Goal: Task Accomplishment & Management: Manage account settings

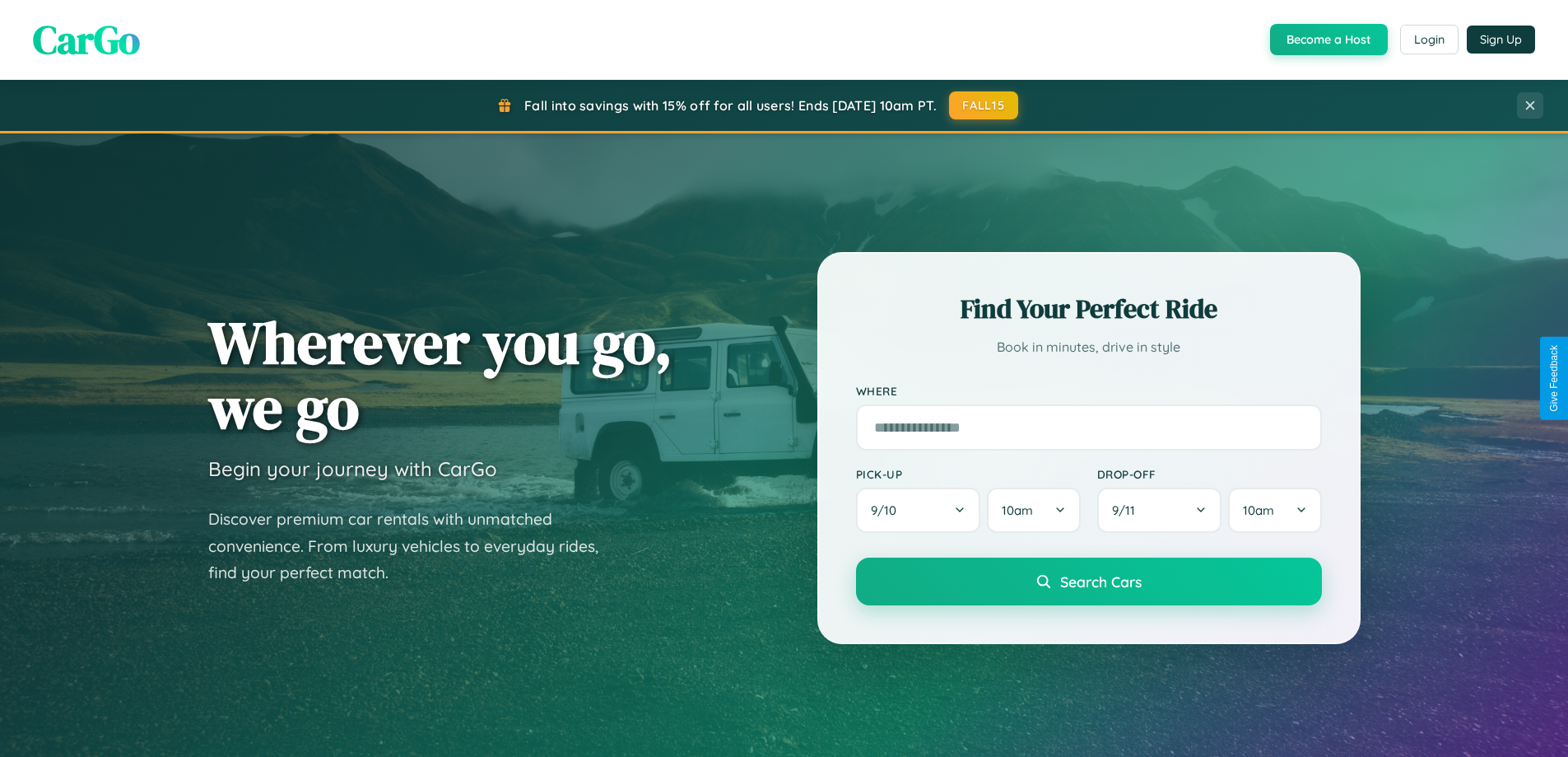
scroll to position [1133, 0]
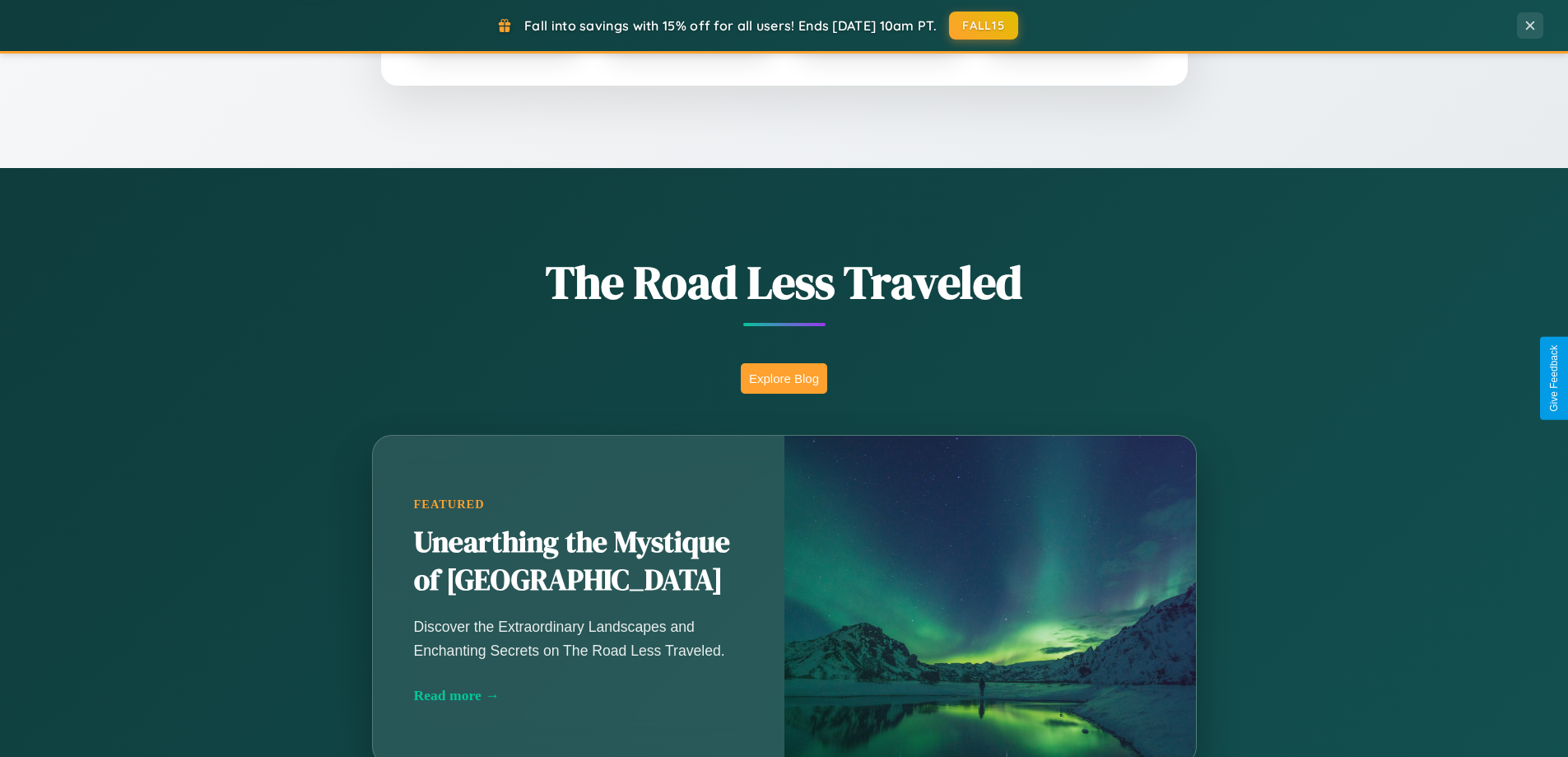
click at [783, 378] on button "Explore Blog" at bounding box center [783, 379] width 87 height 31
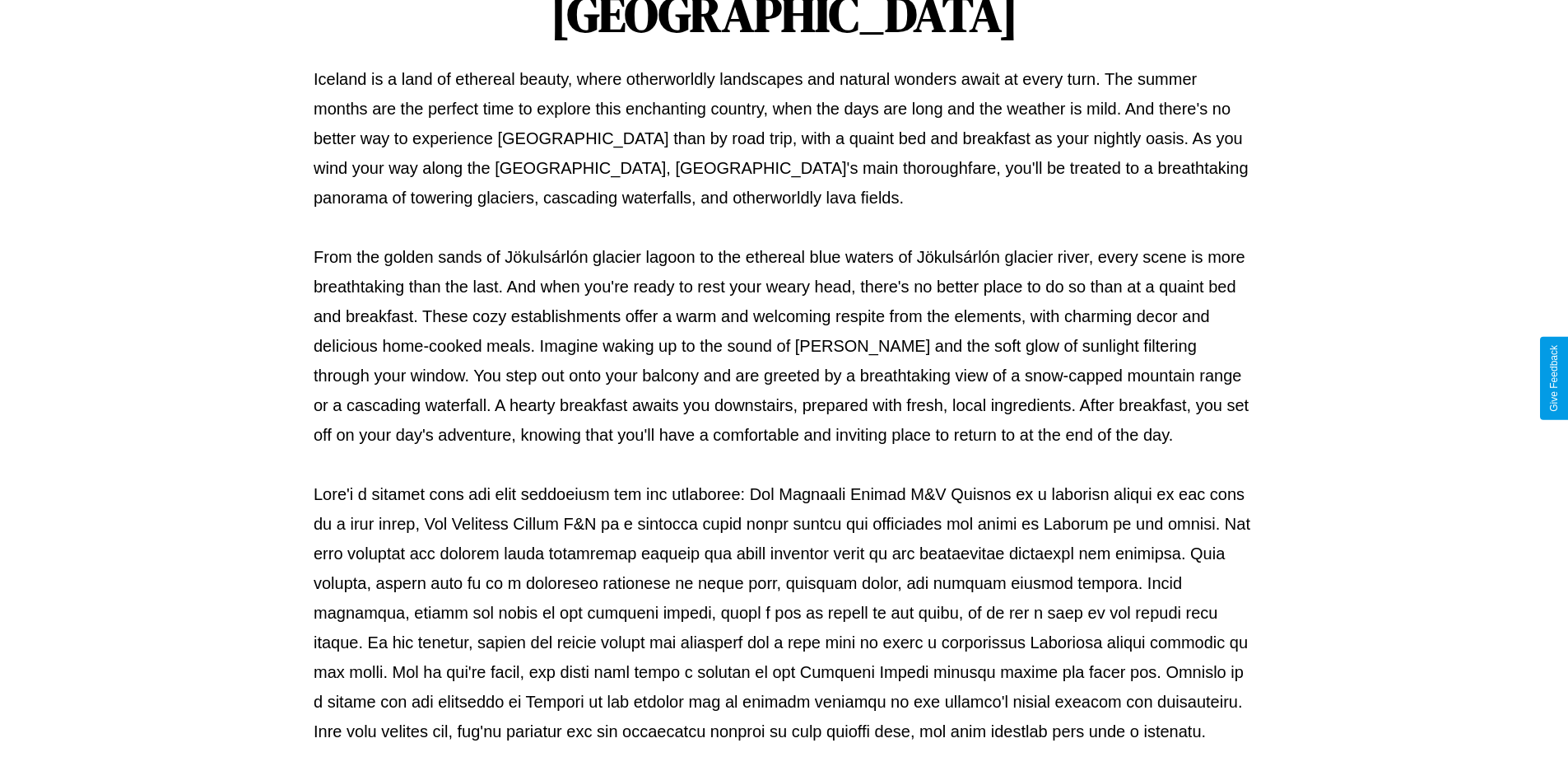
scroll to position [532, 0]
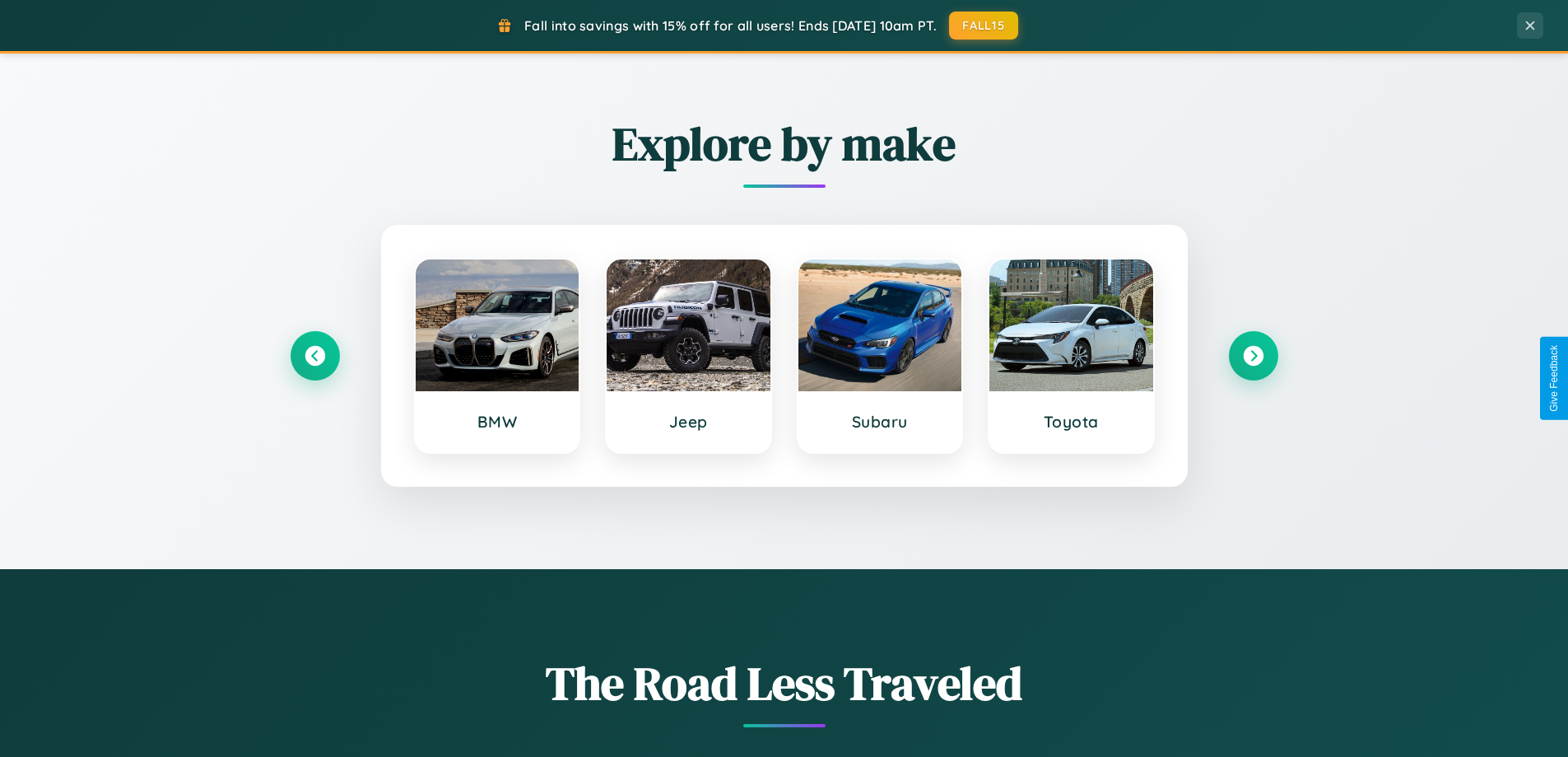
scroll to position [710, 0]
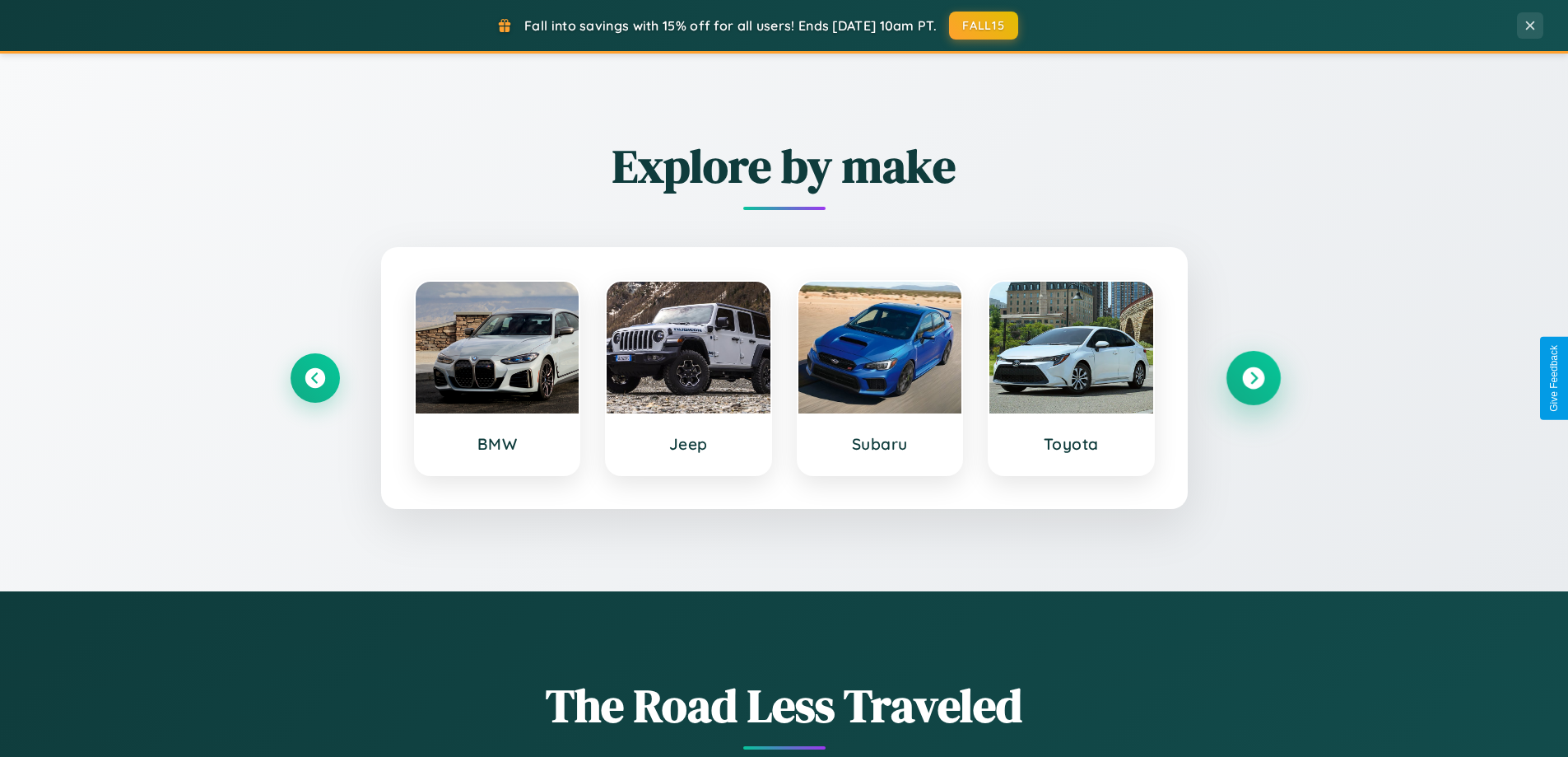
click at [1253, 378] on icon at bounding box center [1253, 378] width 22 height 22
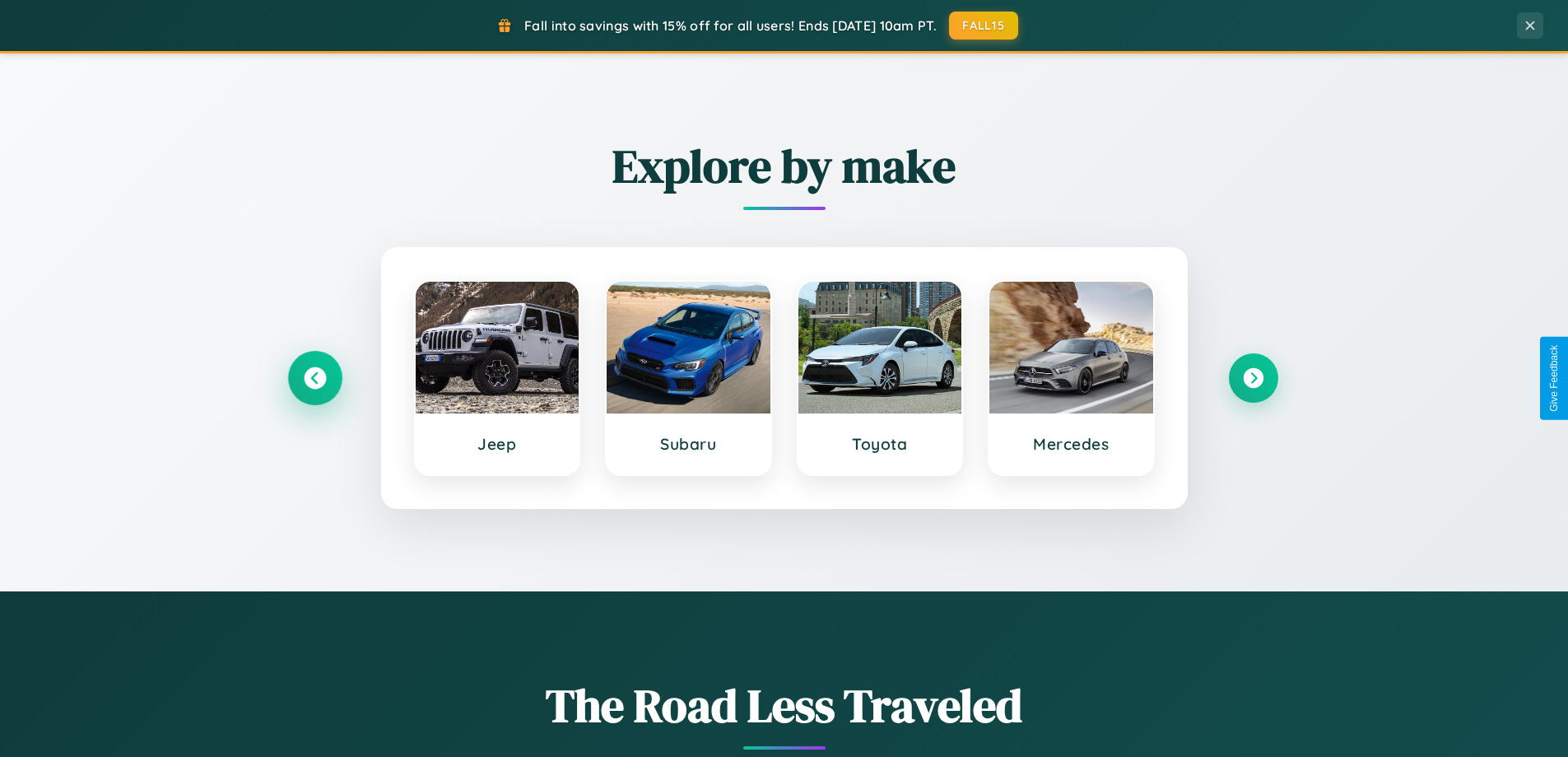
click at [314, 378] on icon at bounding box center [314, 378] width 22 height 22
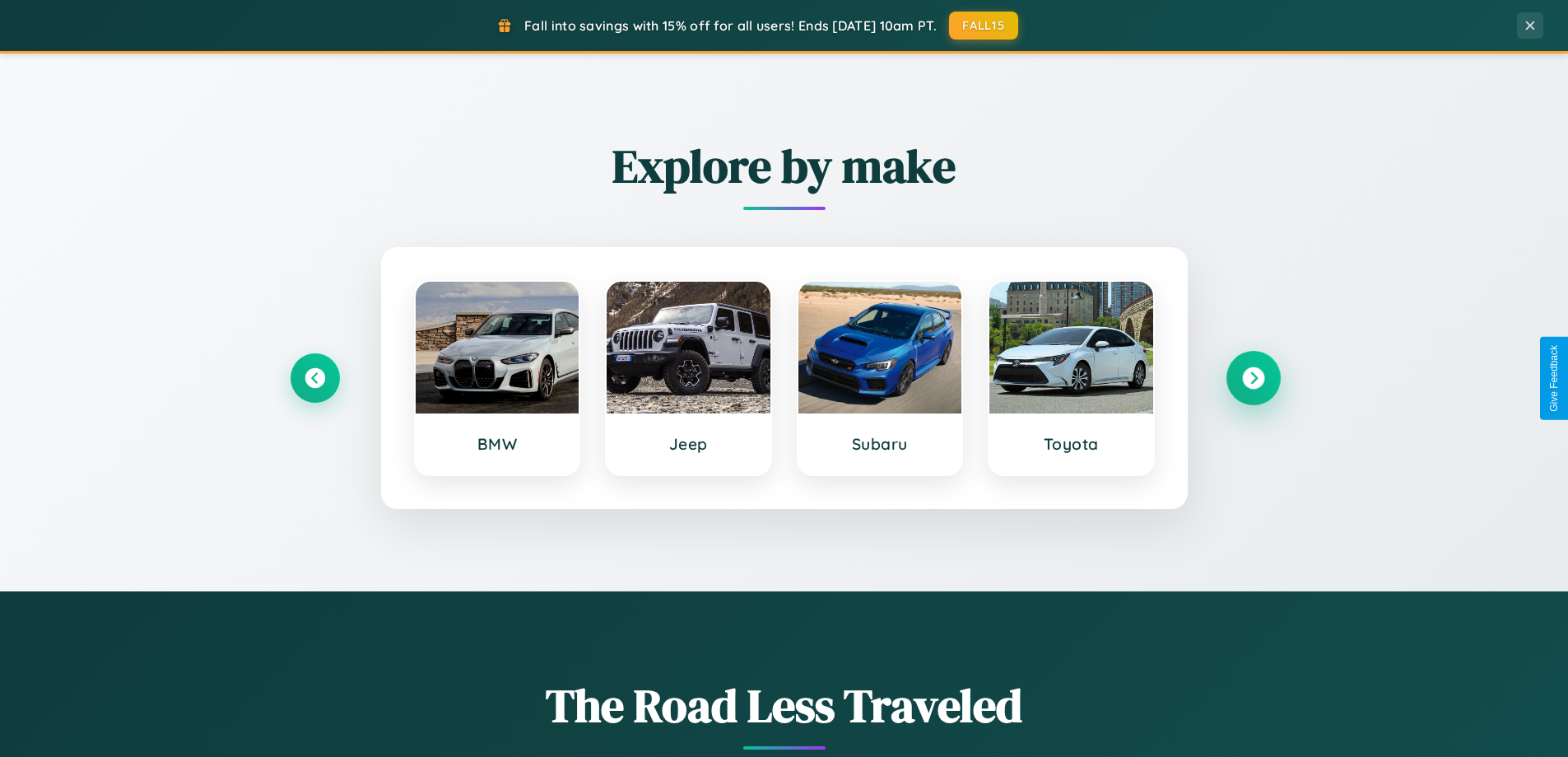
click at [1253, 378] on icon at bounding box center [1253, 378] width 22 height 22
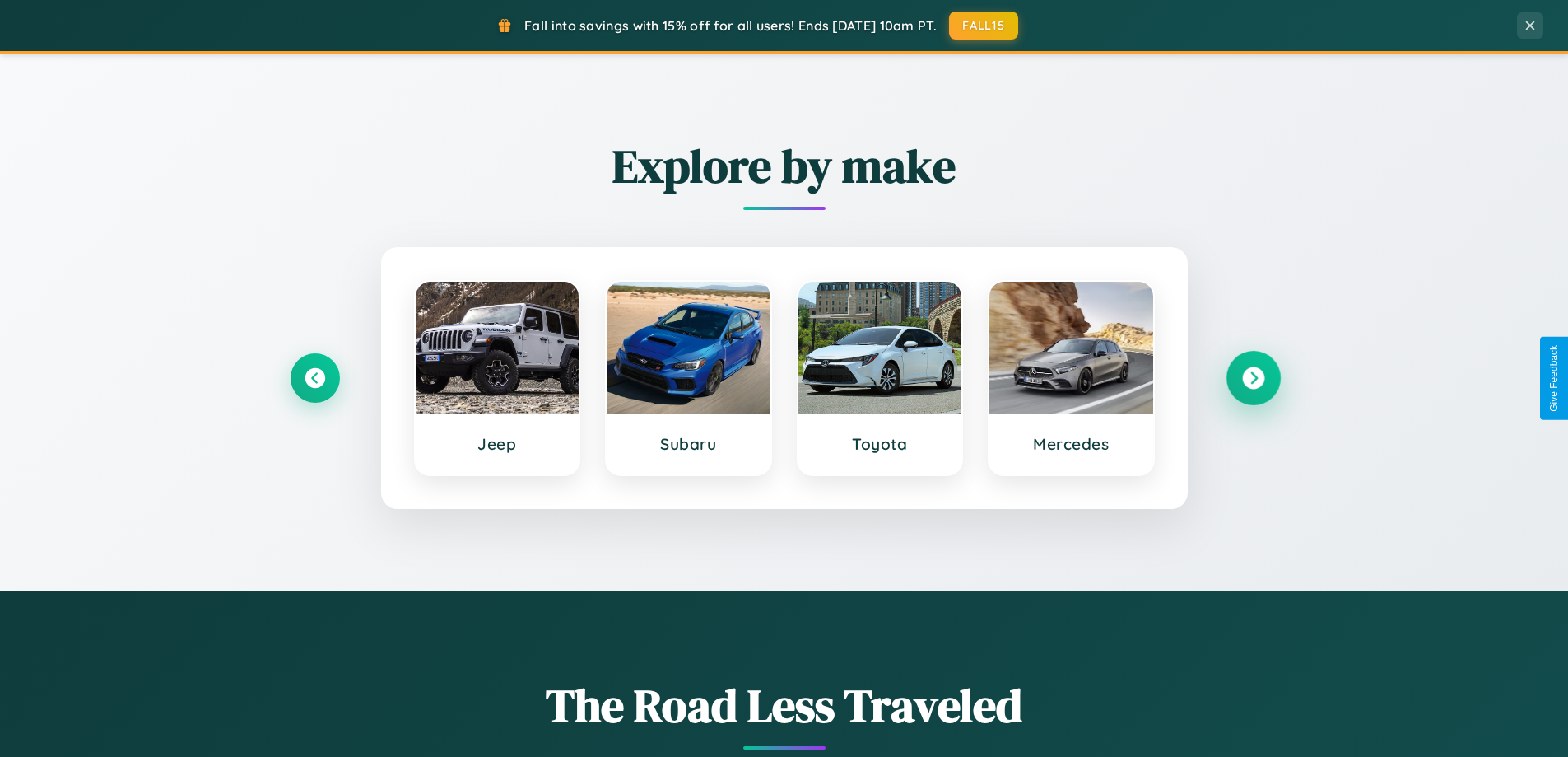
click at [1253, 378] on icon at bounding box center [1253, 378] width 22 height 22
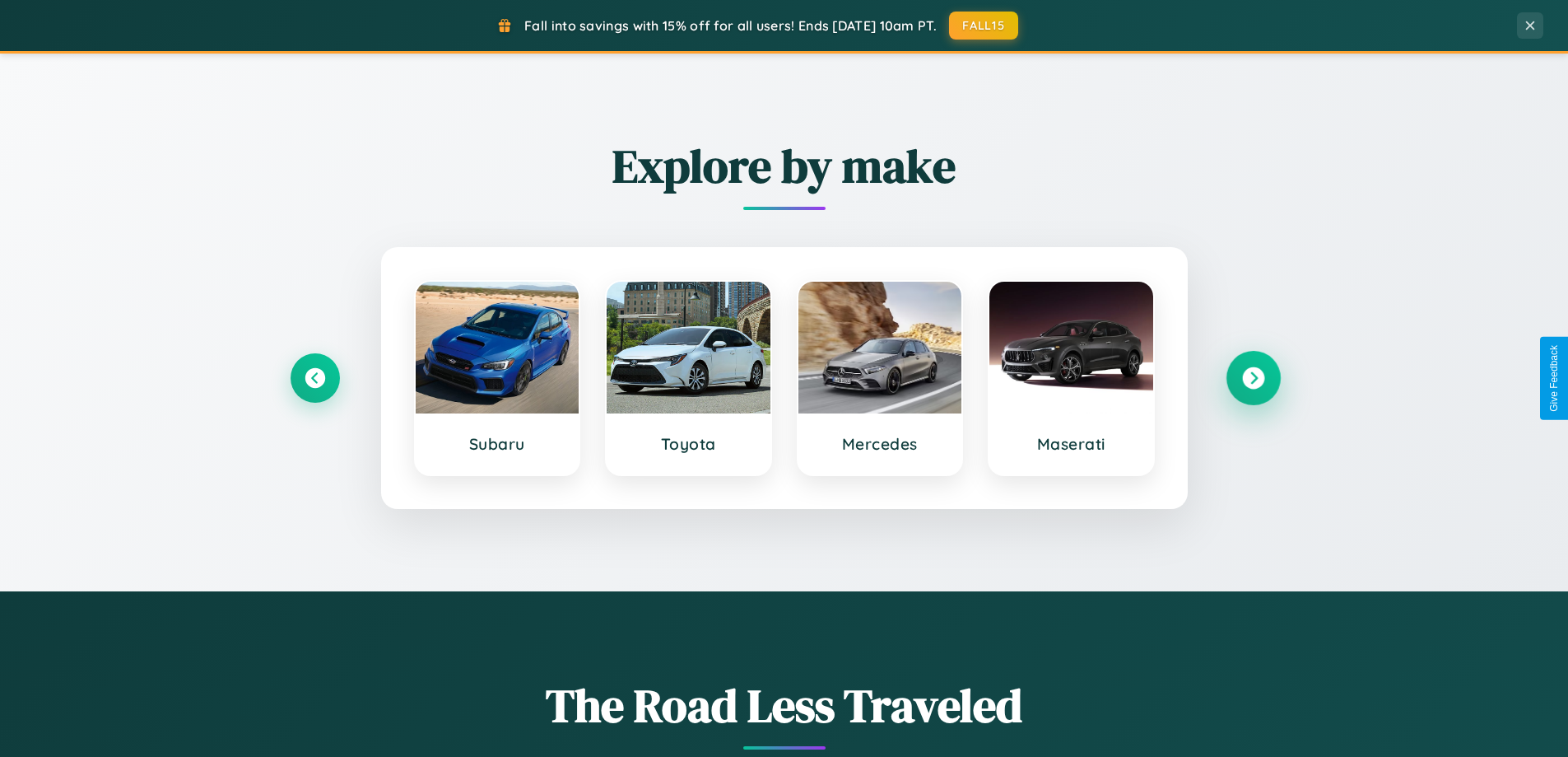
click at [1253, 378] on icon at bounding box center [1253, 378] width 22 height 22
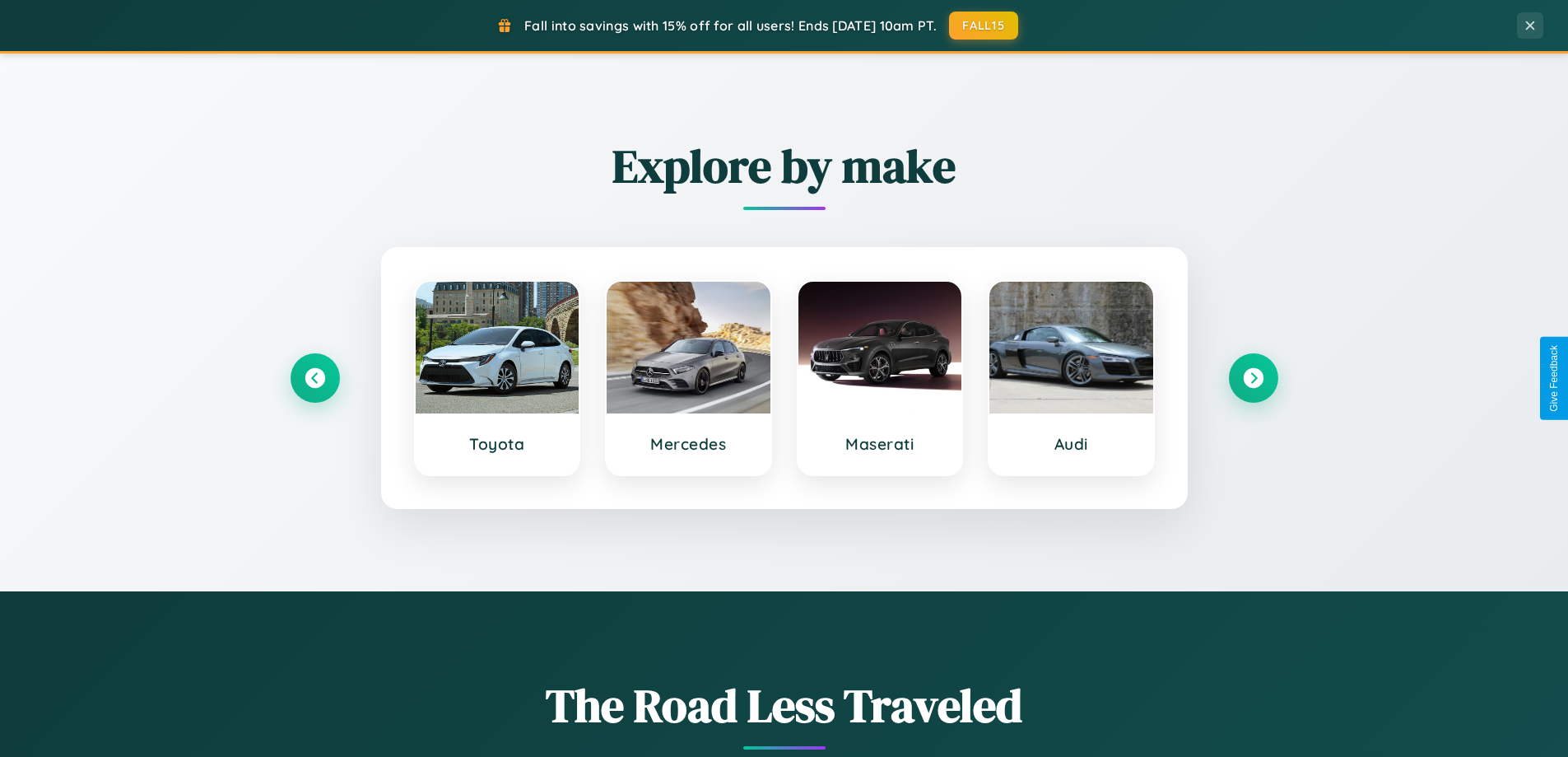
scroll to position [0, 0]
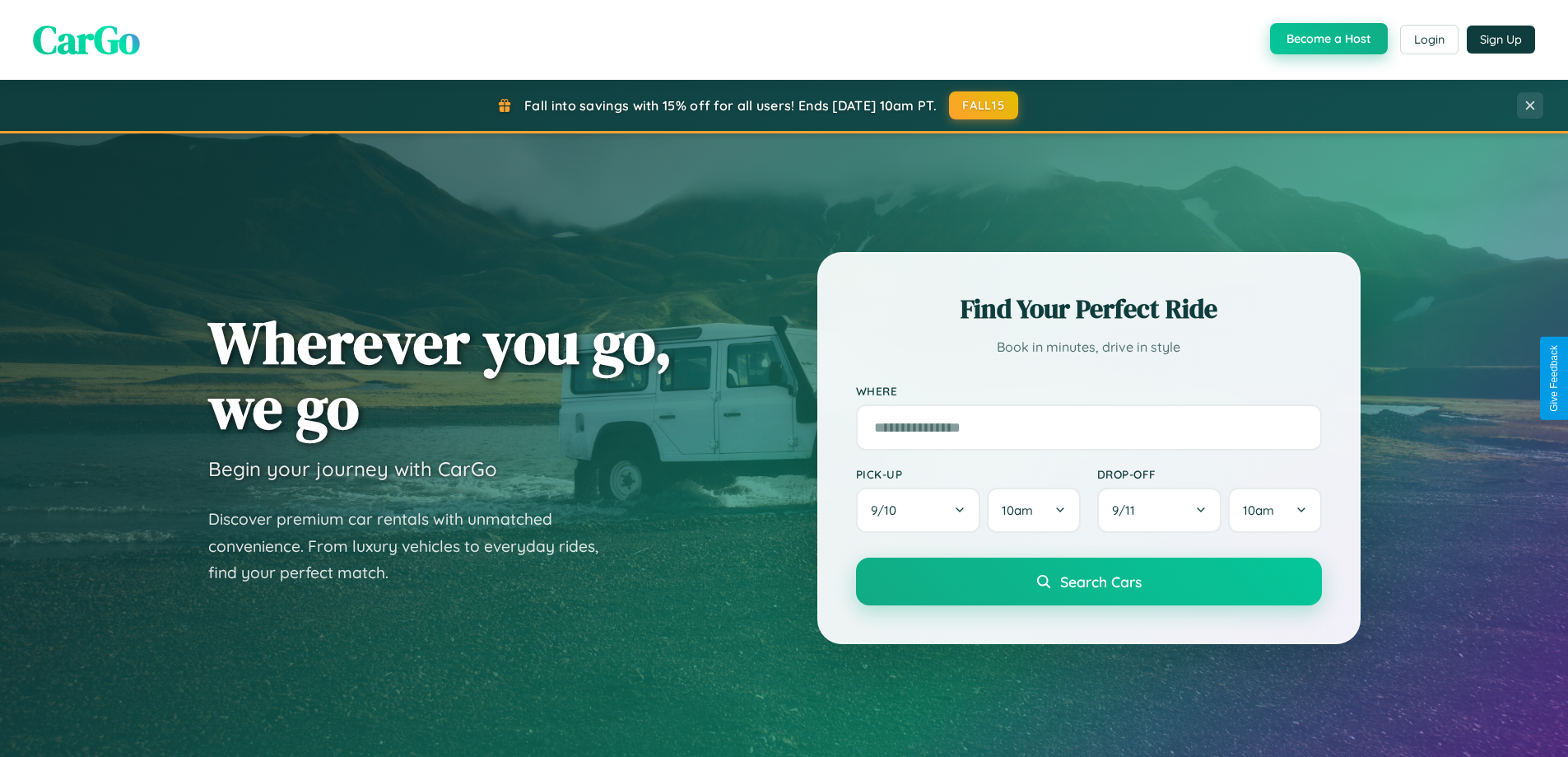
click at [1326, 39] on button "Become a Host" at bounding box center [1328, 39] width 117 height 31
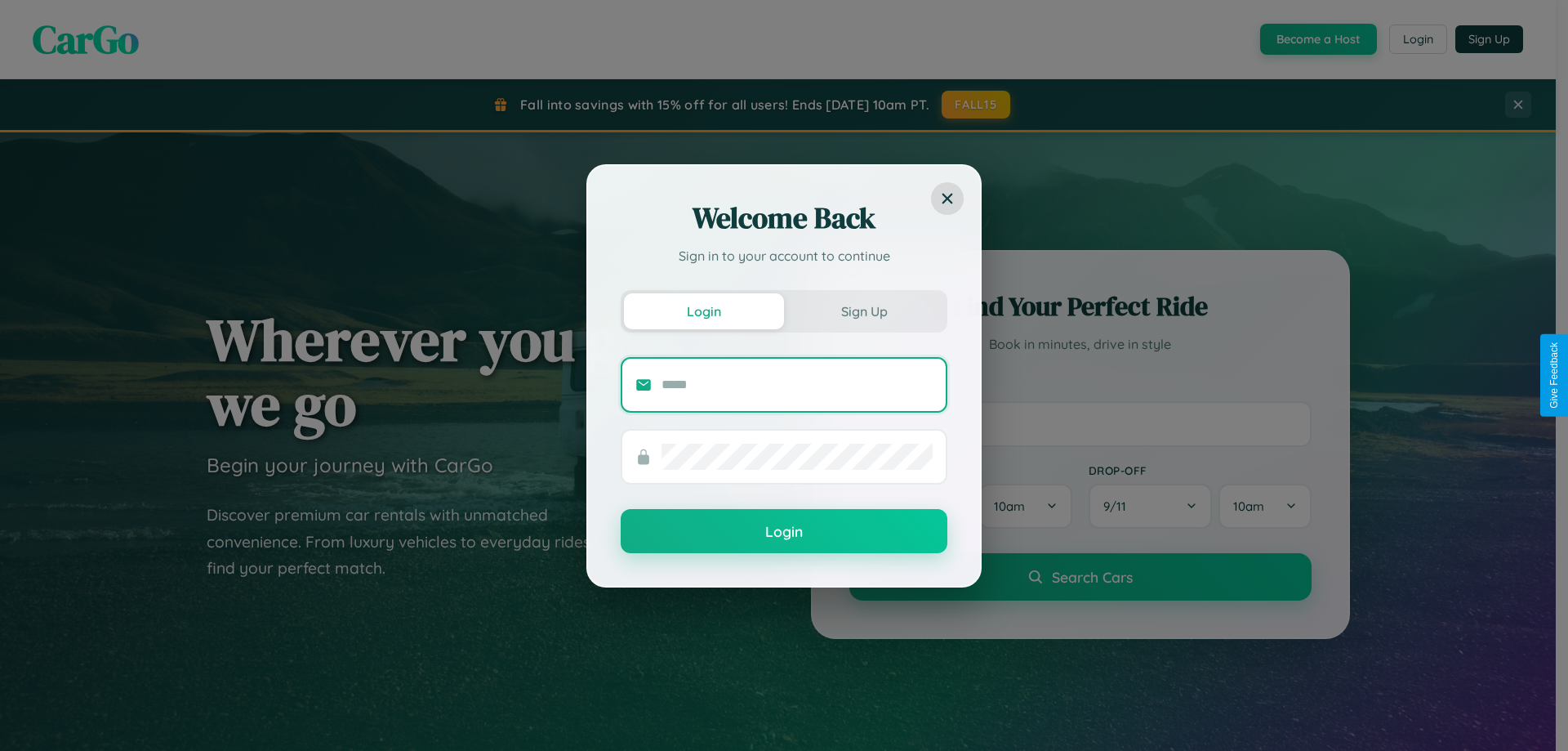
click at [797, 384] on input "text" at bounding box center [797, 384] width 271 height 26
type input "**********"
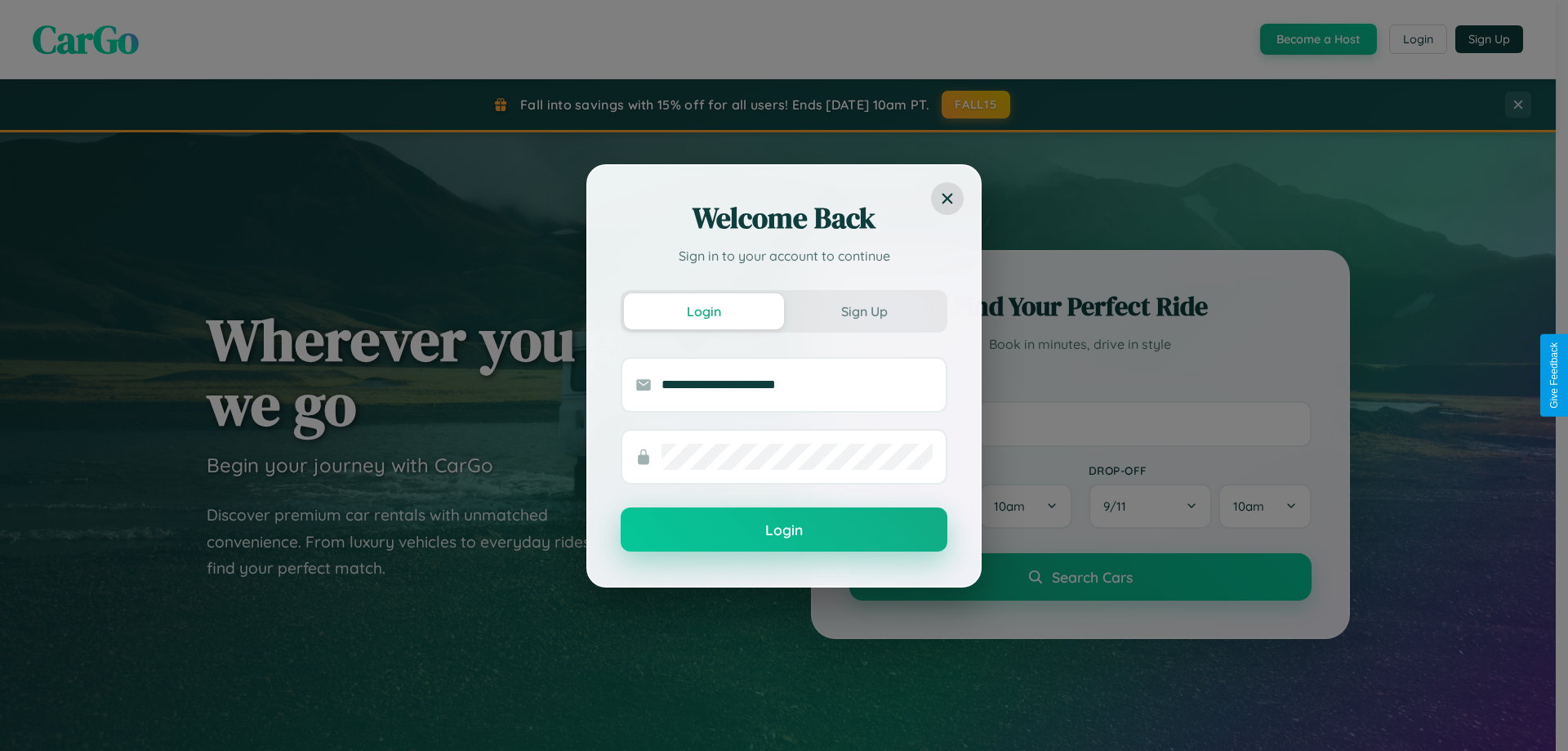
click at [784, 529] on button "Login" at bounding box center [784, 529] width 327 height 44
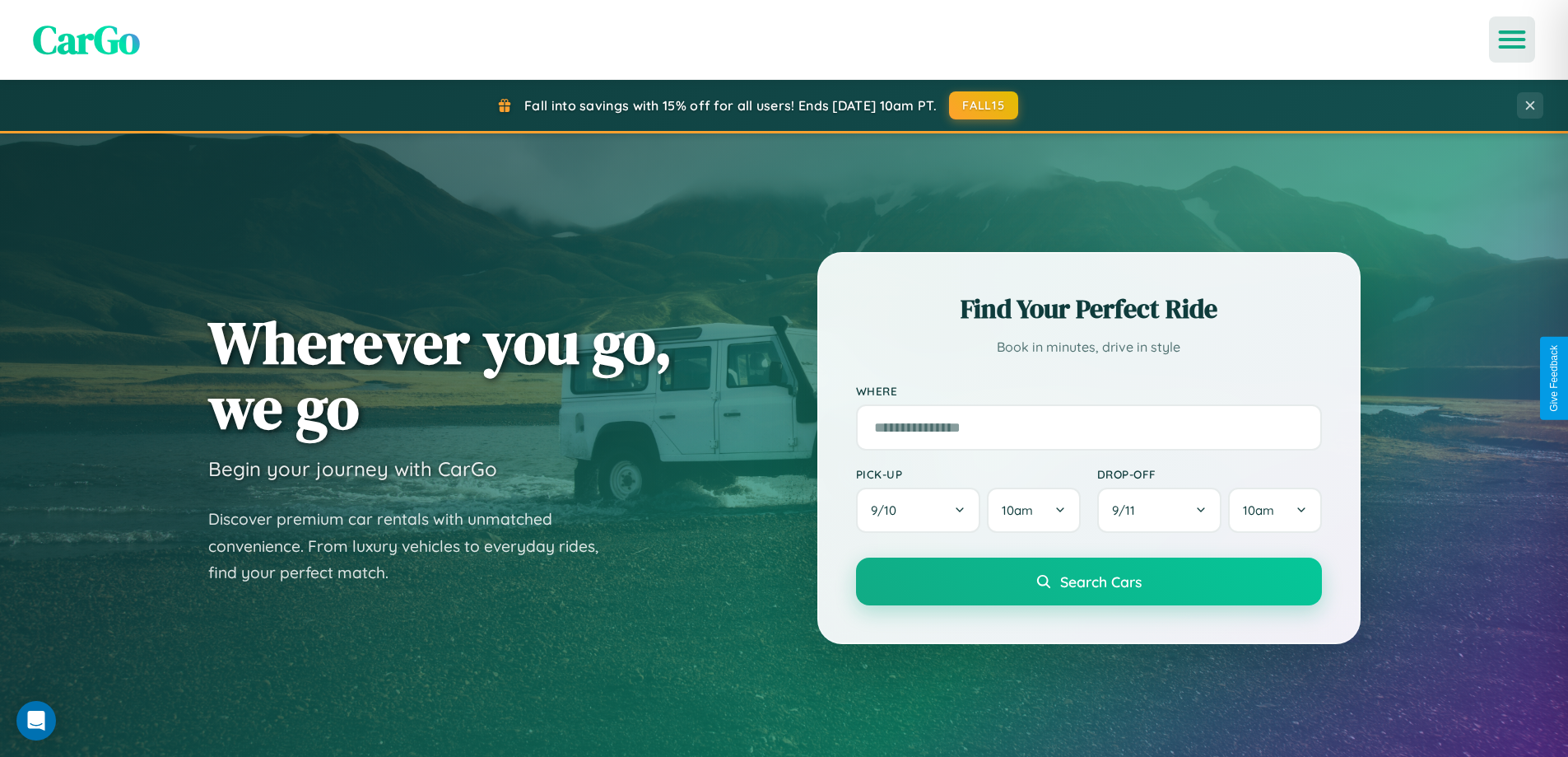
click at [1511, 39] on icon "Open menu" at bounding box center [1512, 39] width 24 height 15
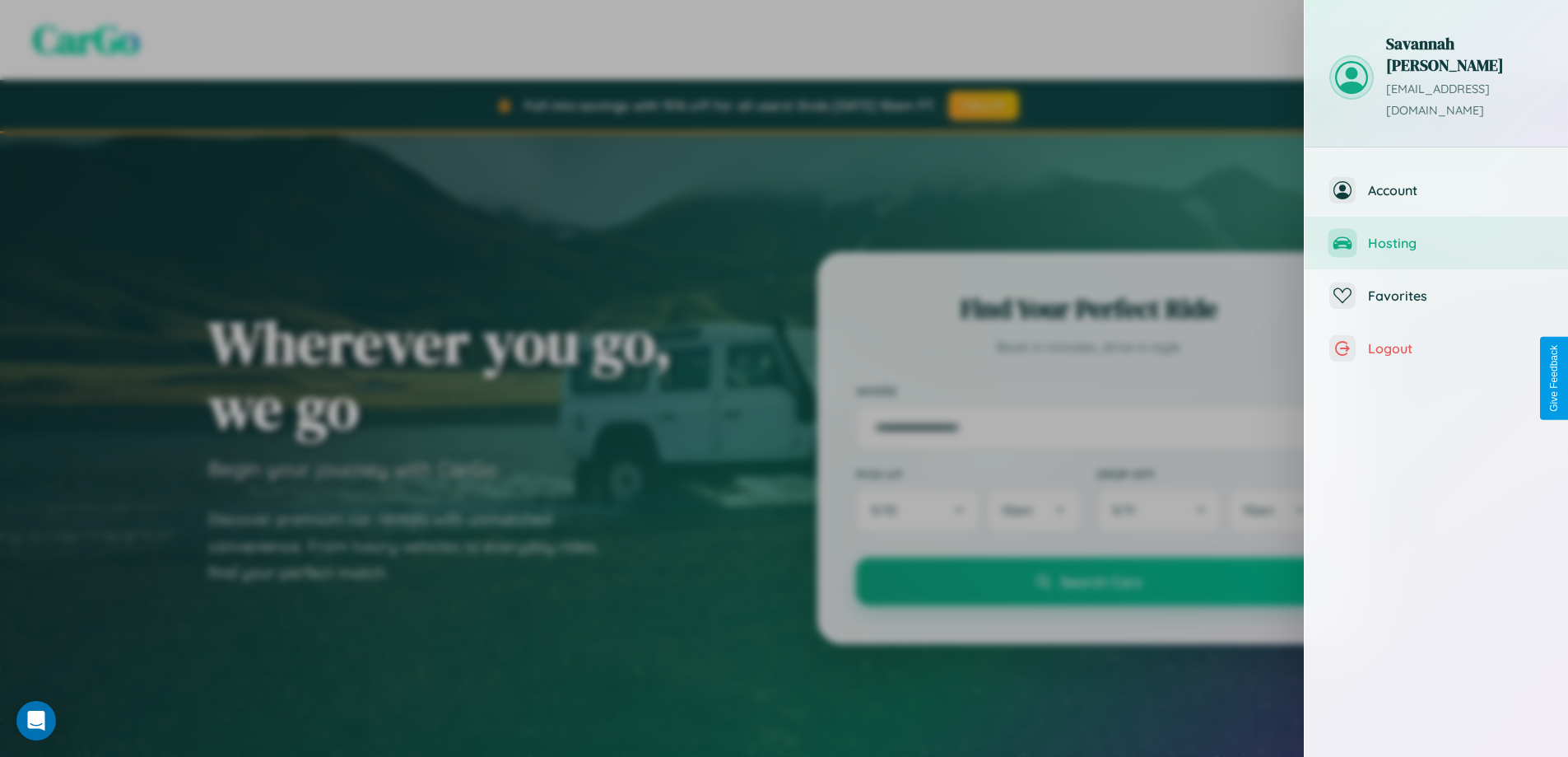
click at [1436, 235] on span "Hosting" at bounding box center [1455, 243] width 176 height 16
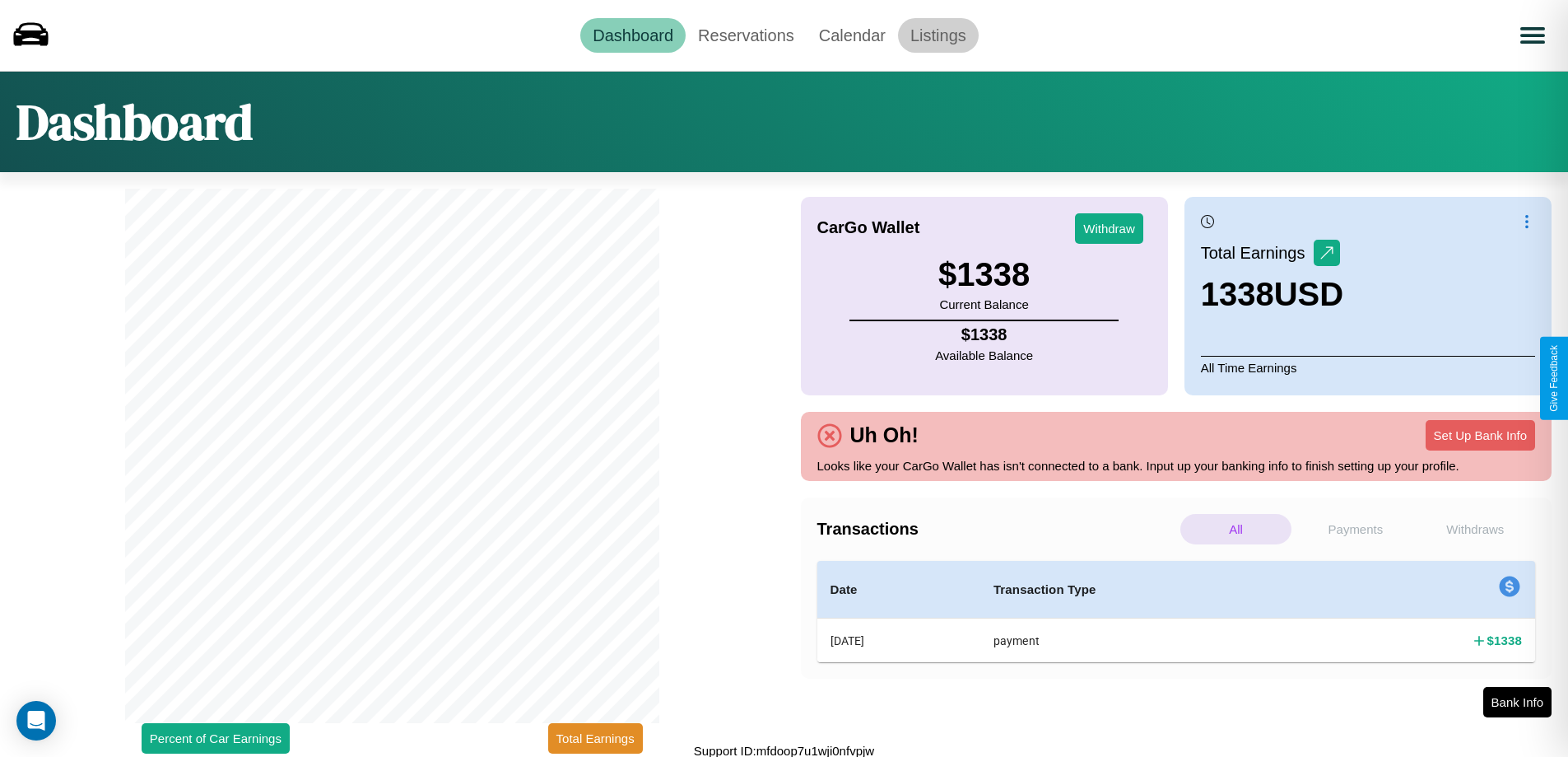
click at [937, 34] on link "Listings" at bounding box center [938, 35] width 81 height 34
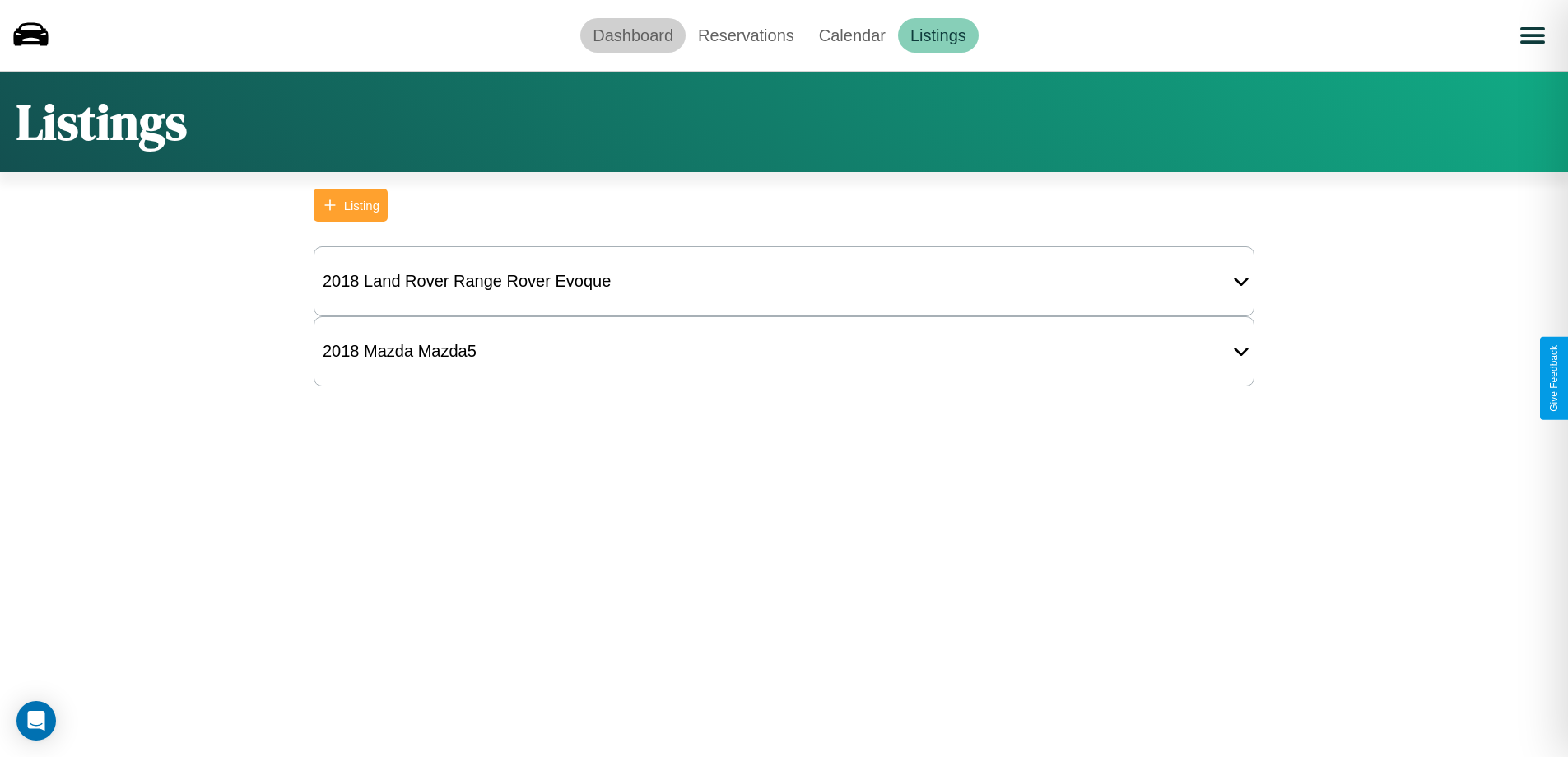
click at [633, 34] on link "Dashboard" at bounding box center [632, 35] width 105 height 34
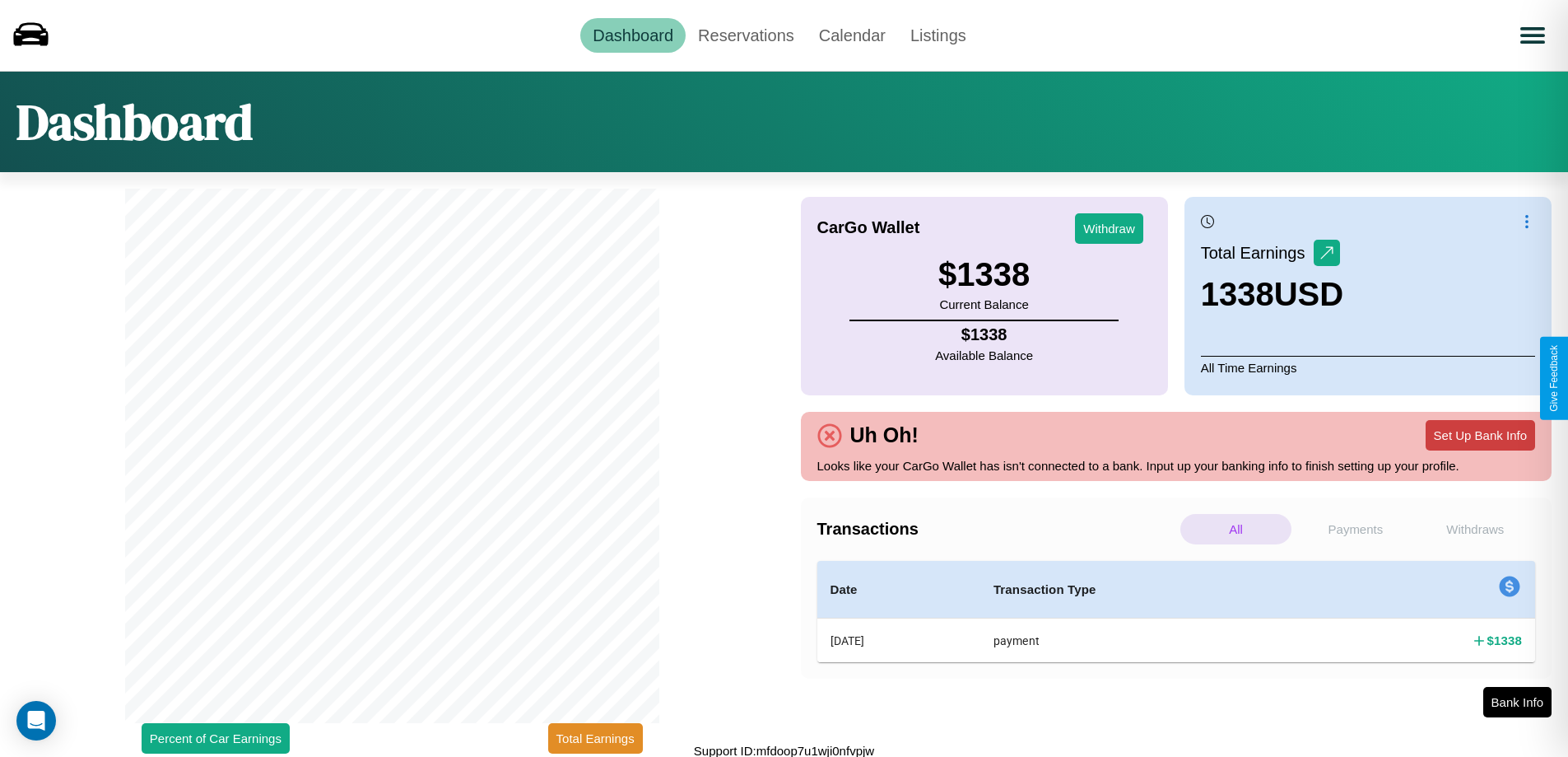
click at [1480, 435] on button "Set Up Bank Info" at bounding box center [1481, 436] width 110 height 31
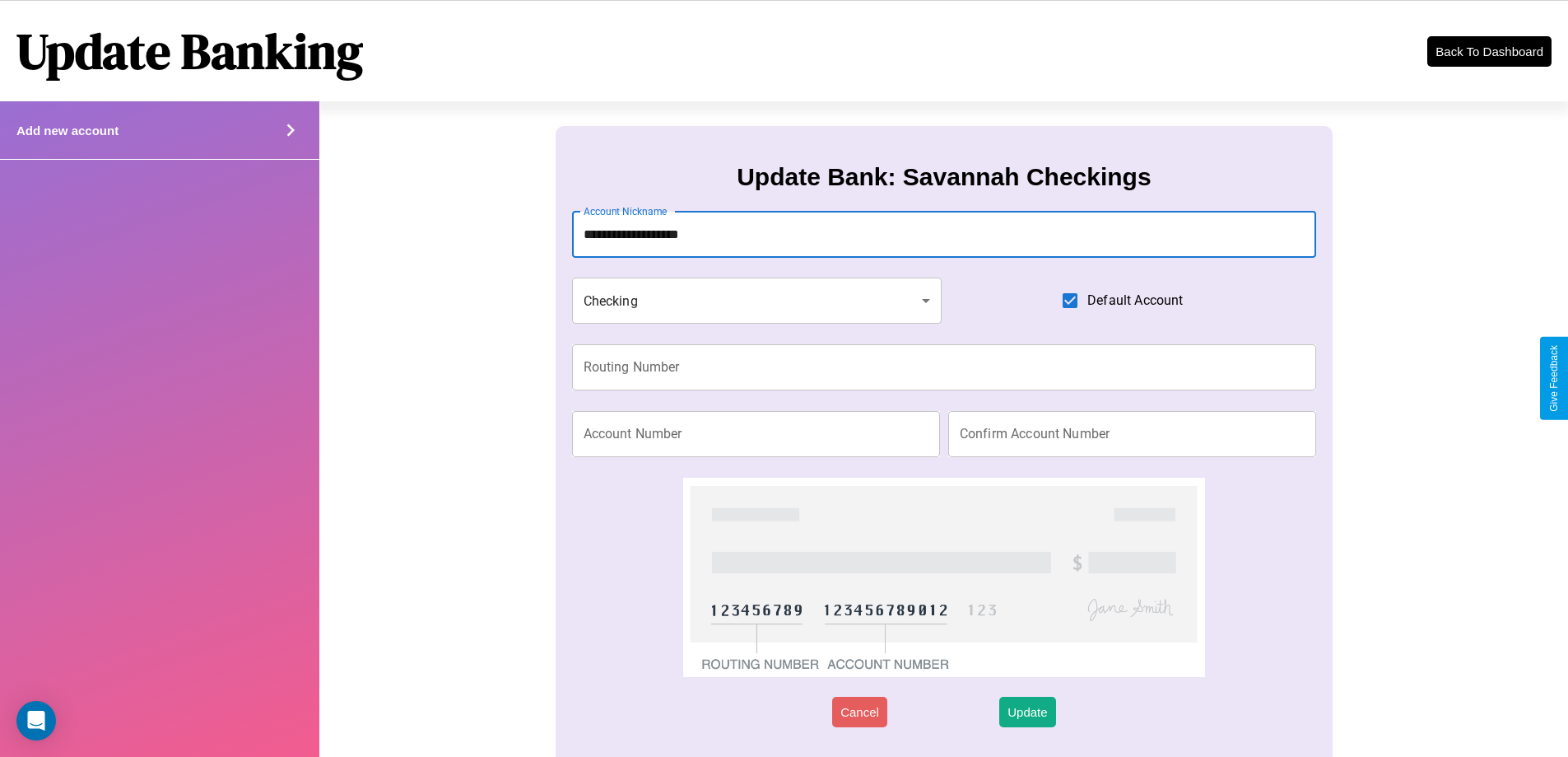
type input "**********"
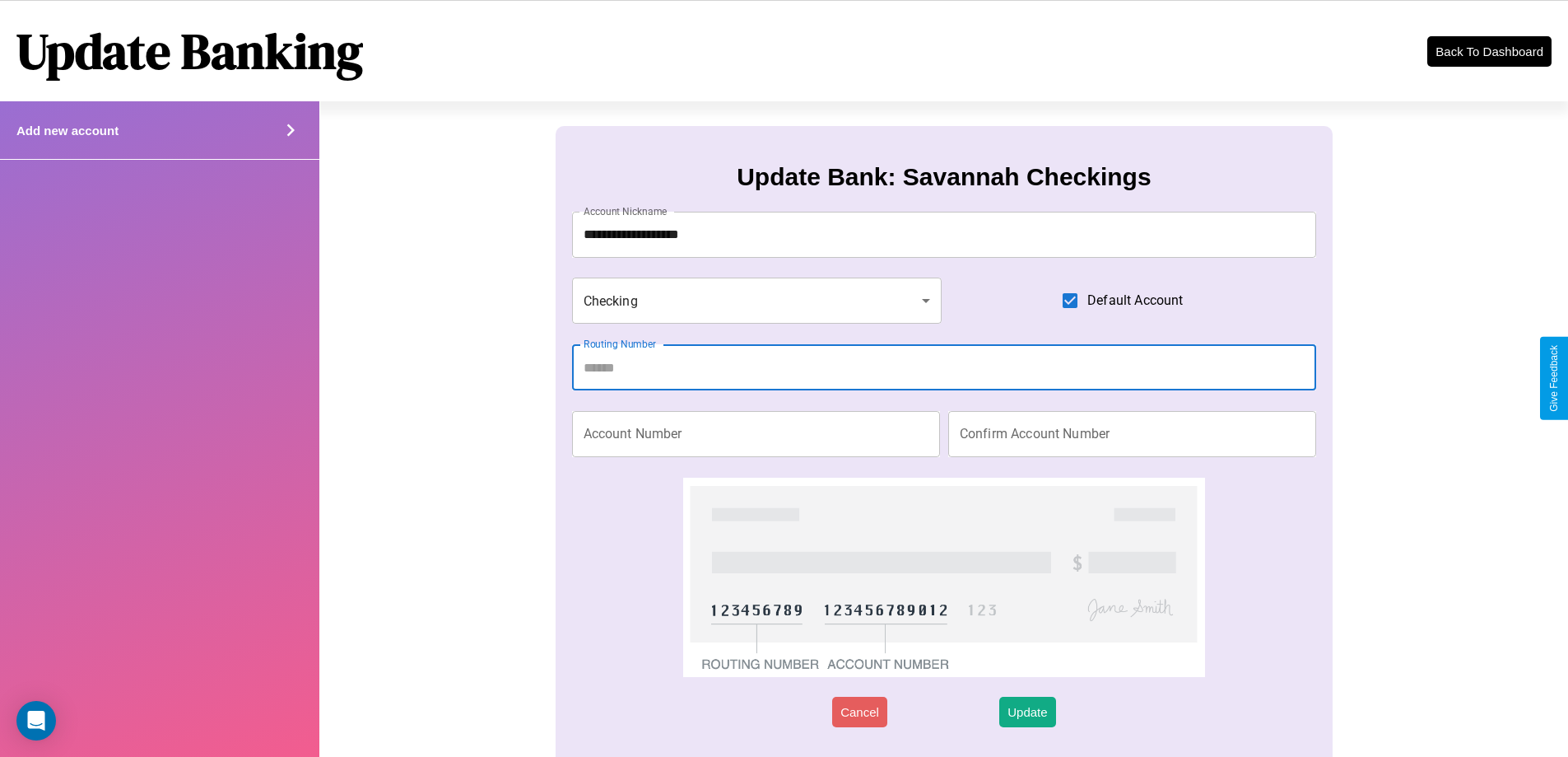
click at [943, 367] on input "Routing Number" at bounding box center [944, 367] width 745 height 46
type input "*********"
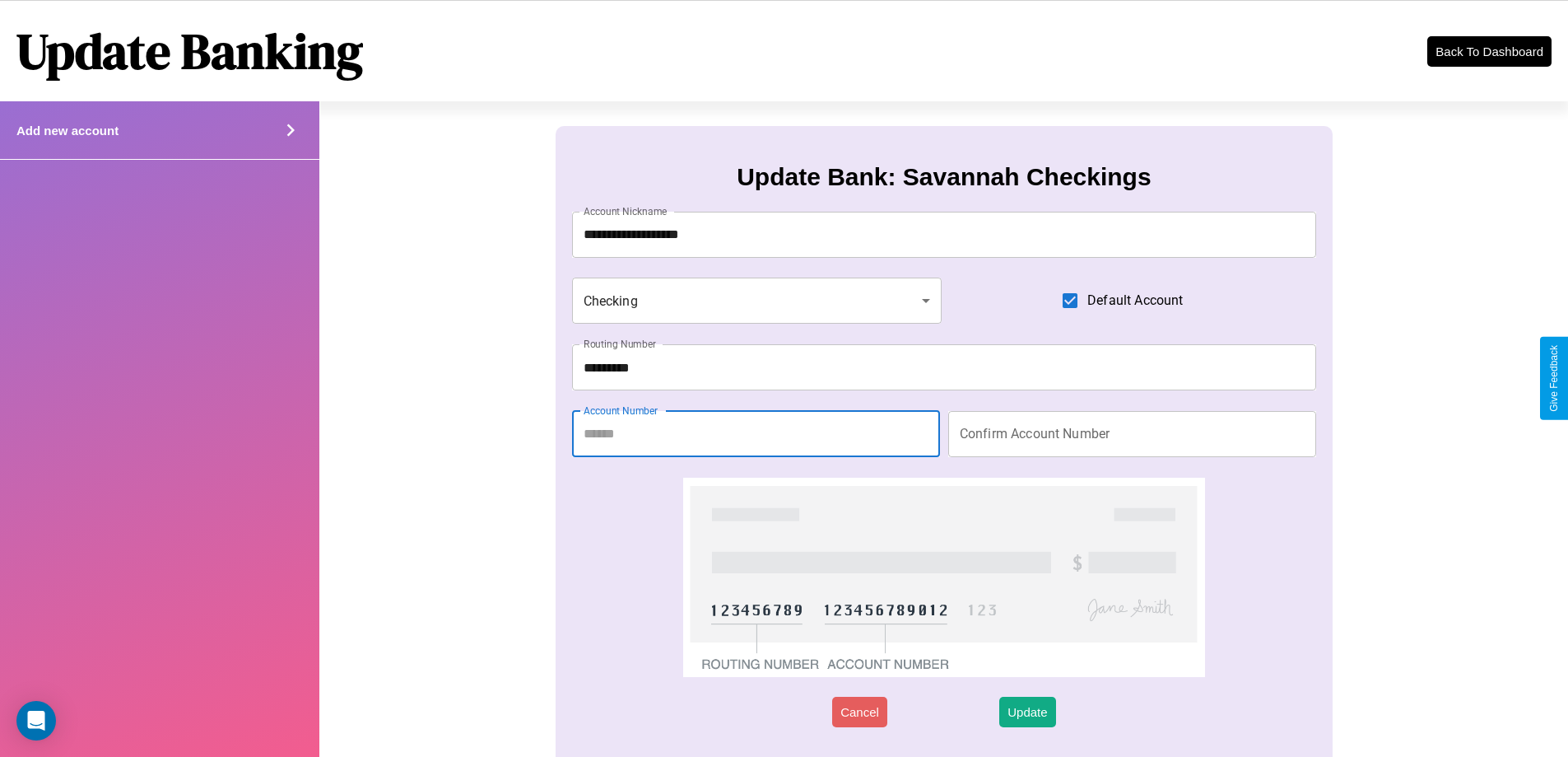
click at [756, 433] on input "Account Number" at bounding box center [756, 434] width 368 height 46
type input "********"
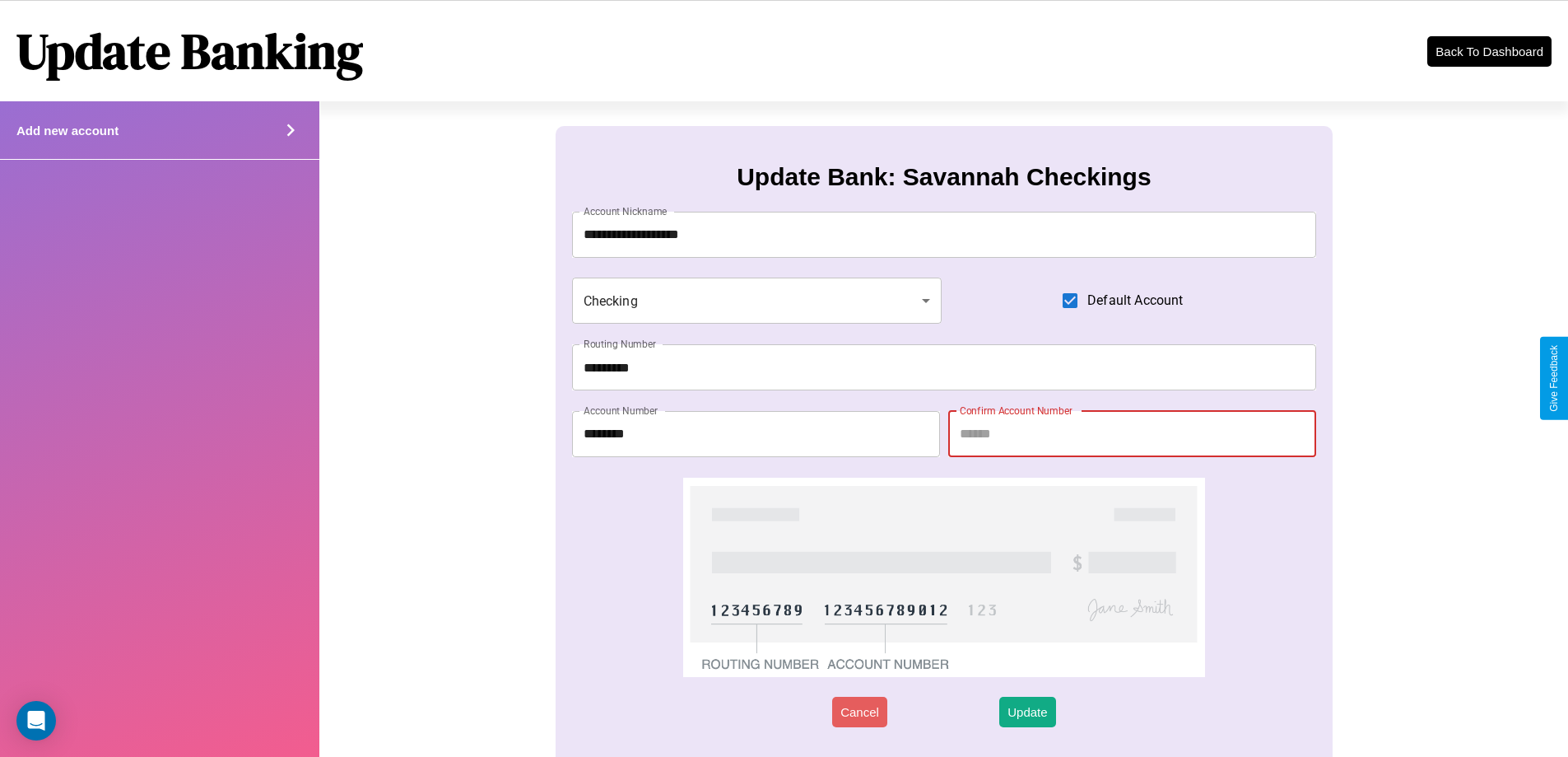
click at [1132, 433] on input "Confirm Account Number" at bounding box center [1131, 434] width 368 height 46
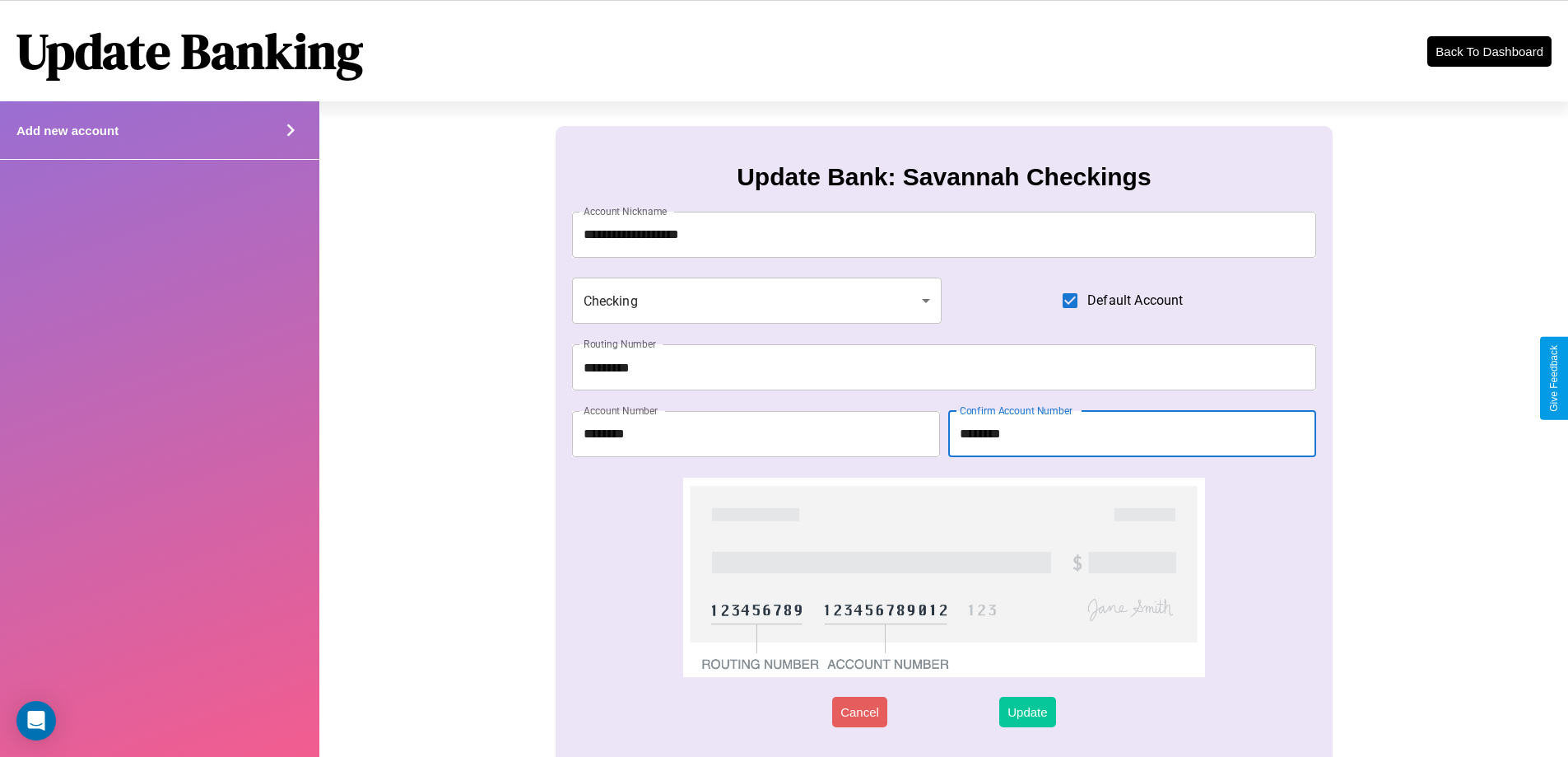
type input "********"
click at [1027, 712] on button "Update" at bounding box center [1026, 712] width 56 height 31
